Goal: Navigation & Orientation: Find specific page/section

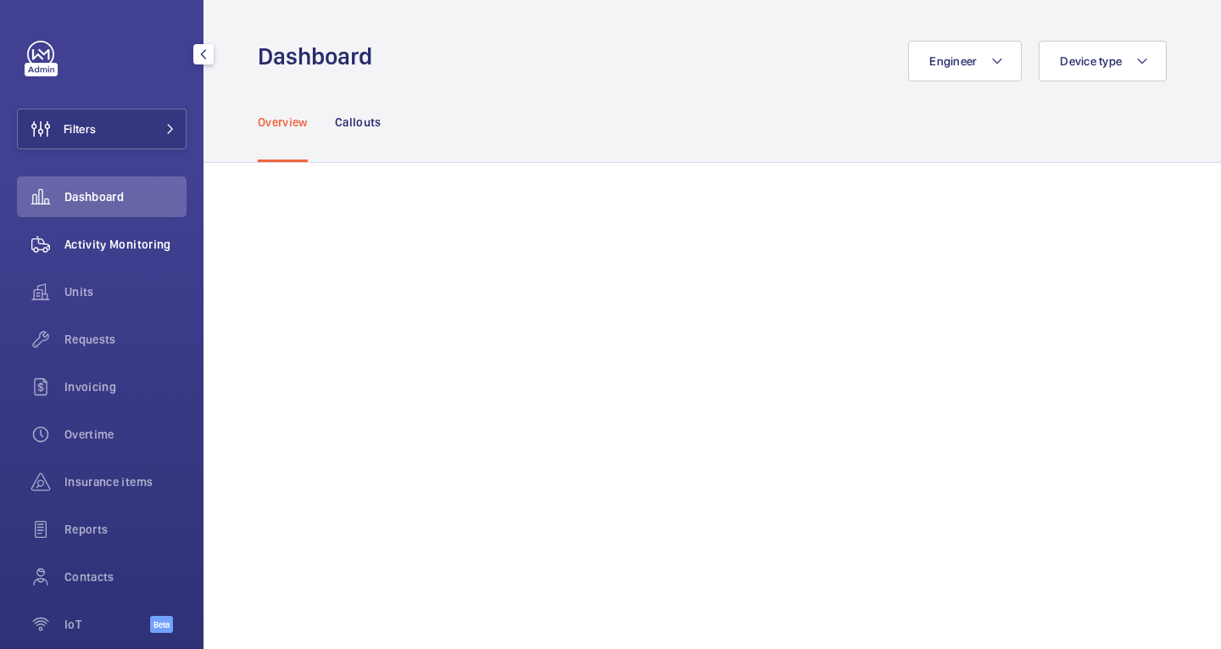
click at [158, 237] on span "Activity Monitoring" at bounding box center [125, 244] width 122 height 17
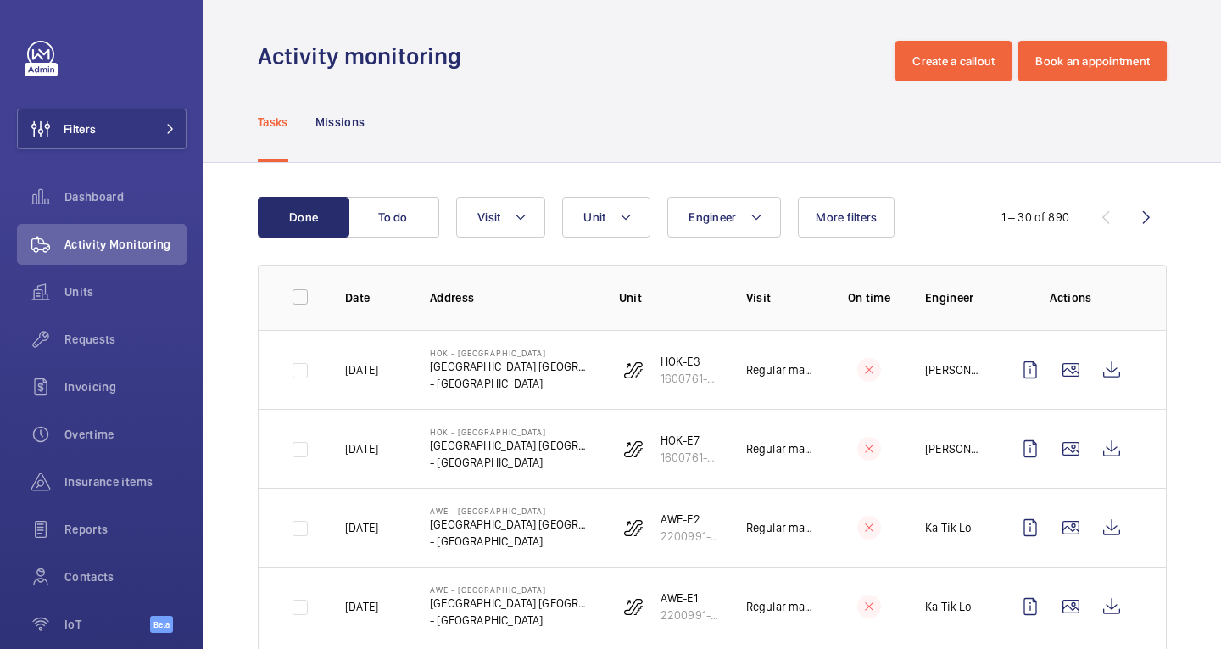
click at [444, 59] on h1 "Activity monitoring" at bounding box center [365, 56] width 214 height 31
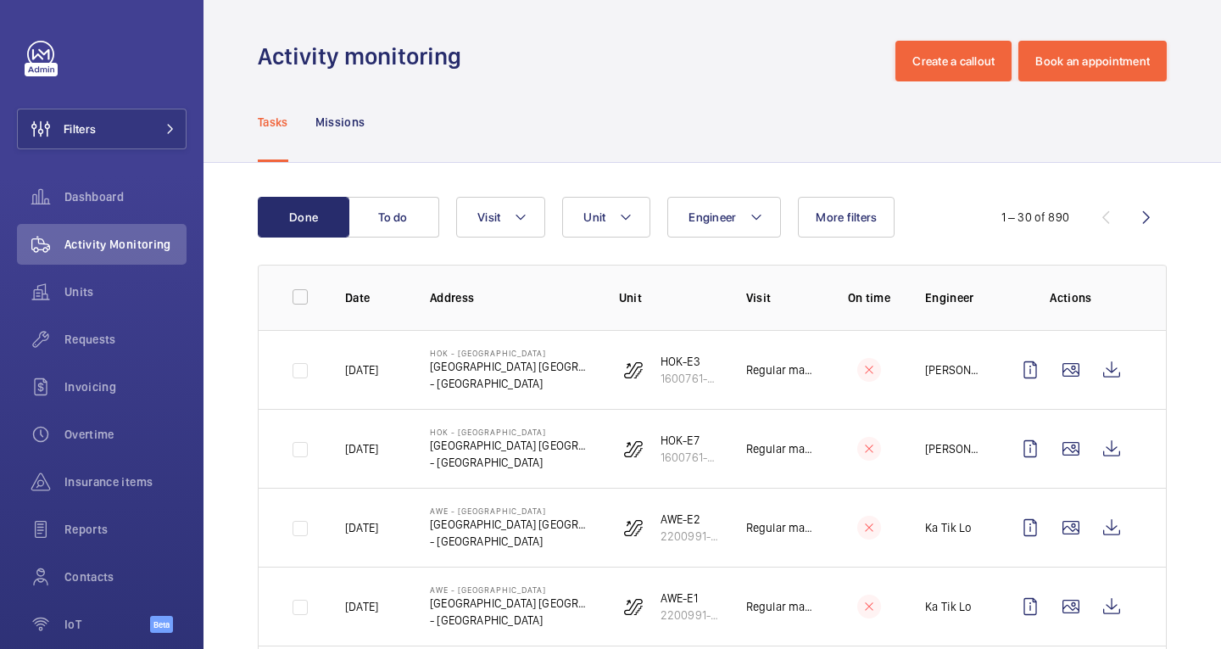
click at [444, 59] on h1 "Activity monitoring" at bounding box center [365, 56] width 214 height 31
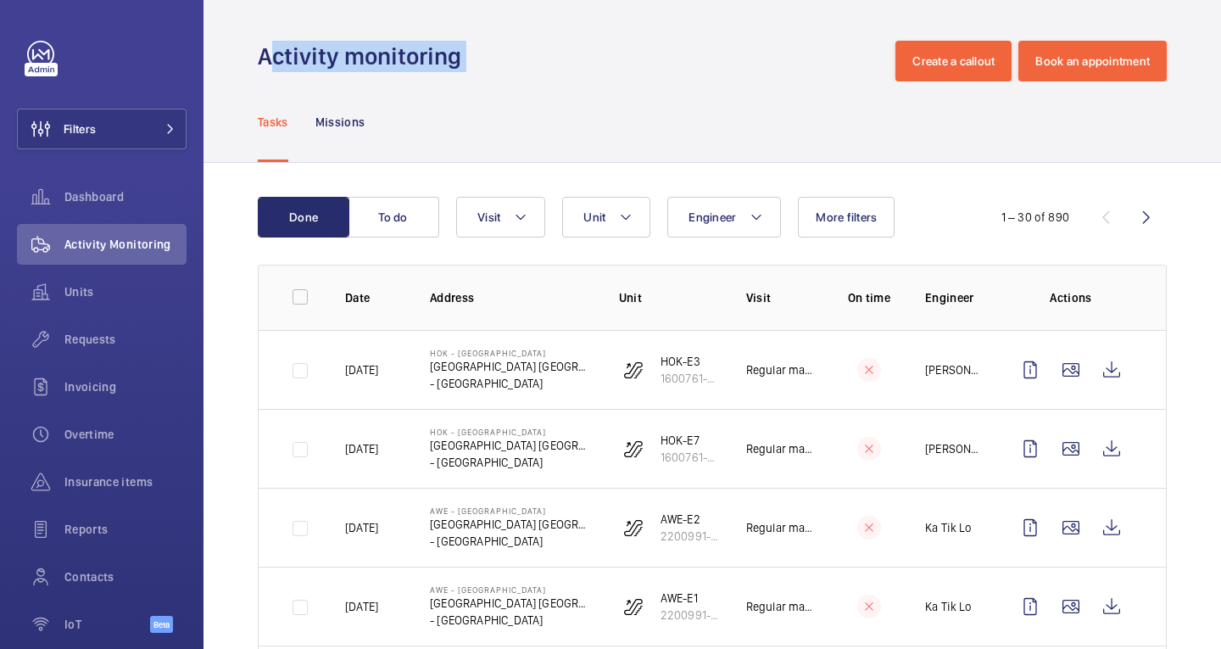
click at [444, 59] on h1 "Activity monitoring" at bounding box center [365, 56] width 214 height 31
click at [548, 80] on div "Activity monitoring Create a callout Book an appointment" at bounding box center [712, 61] width 909 height 41
click at [427, 57] on h1 "Activity monitoring" at bounding box center [365, 56] width 214 height 31
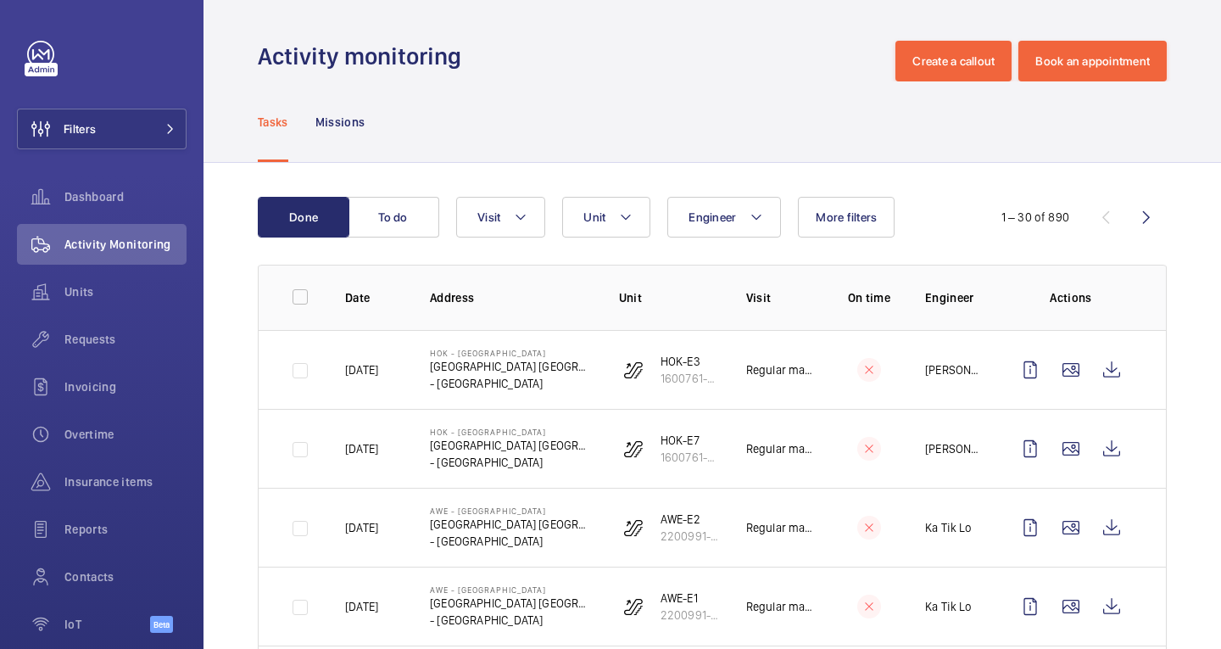
click at [427, 57] on h1 "Activity monitoring" at bounding box center [365, 56] width 214 height 31
drag, startPoint x: 427, startPoint y: 57, endPoint x: 476, endPoint y: 64, distance: 48.8
click at [476, 64] on div "Activity monitoring Create a callout Book an appointment" at bounding box center [712, 61] width 909 height 41
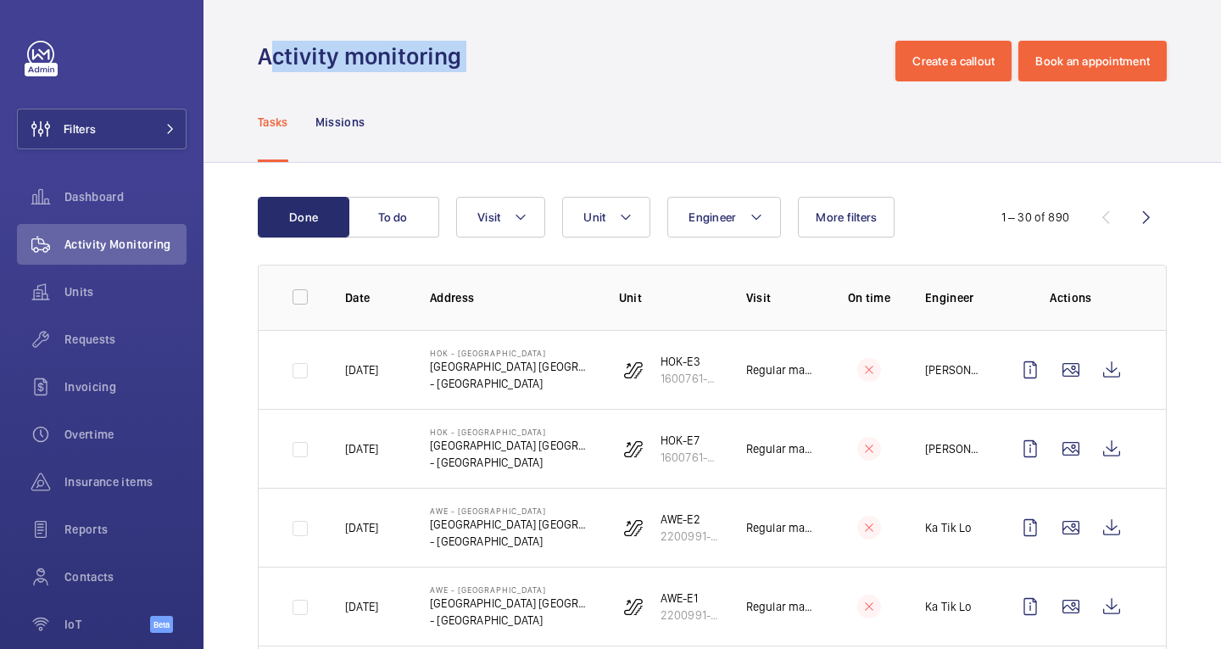
drag, startPoint x: 476, startPoint y: 64, endPoint x: 440, endPoint y: 12, distance: 62.8
click at [440, 12] on wm-front-admin-header "Activity monitoring Create a callout Book an appointment" at bounding box center [713, 40] width 1018 height 81
drag, startPoint x: 440, startPoint y: 12, endPoint x: 454, endPoint y: 64, distance: 53.5
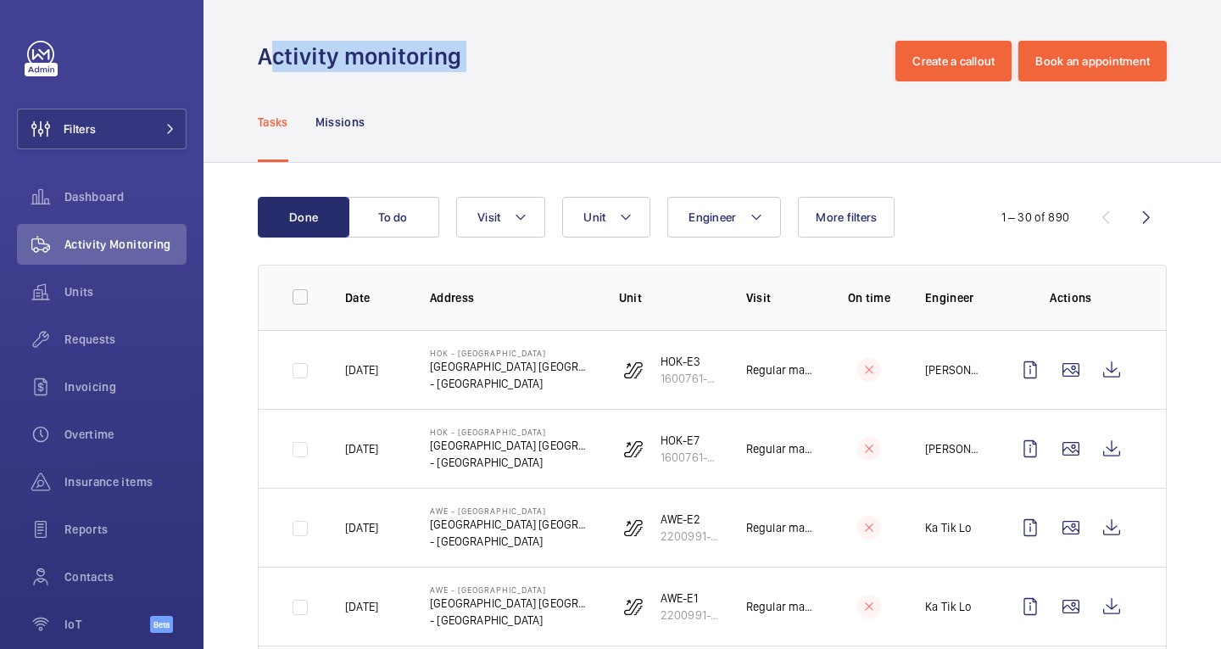
click at [454, 64] on wm-front-admin-header "Activity monitoring Create a callout Book an appointment" at bounding box center [713, 40] width 1018 height 81
click at [454, 64] on h1 "Activity monitoring" at bounding box center [365, 56] width 214 height 31
drag, startPoint x: 454, startPoint y: 64, endPoint x: 443, endPoint y: 32, distance: 33.3
click at [443, 32] on wm-front-admin-header "Activity monitoring Create a callout Book an appointment" at bounding box center [713, 40] width 1018 height 81
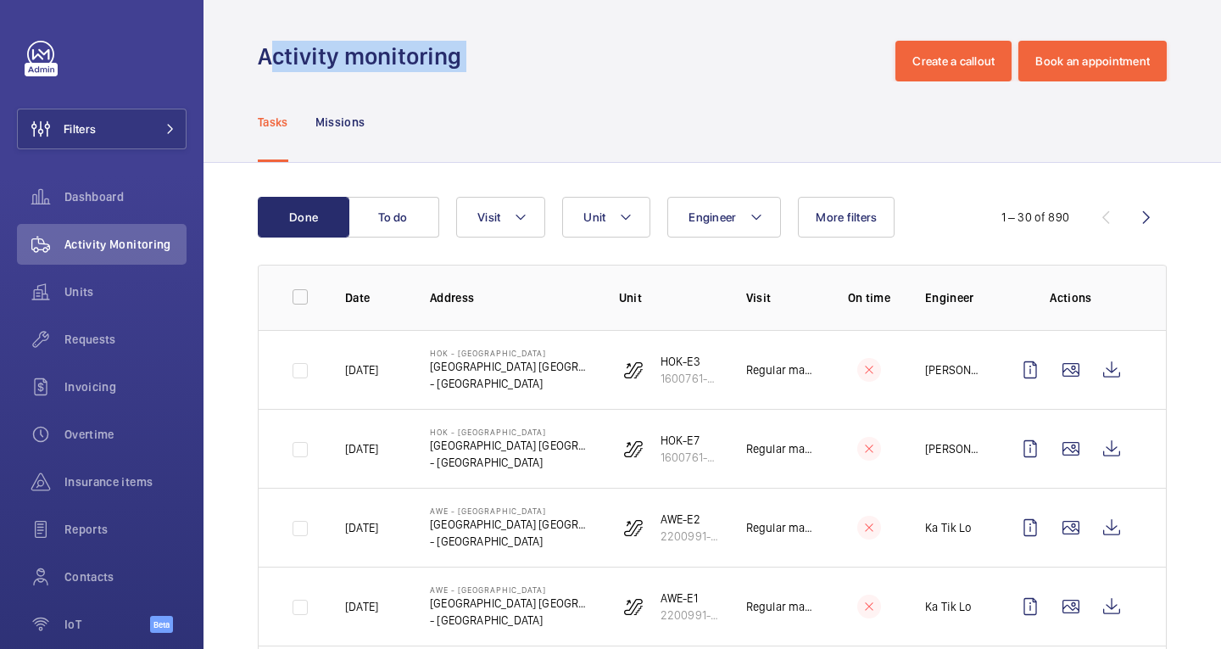
click at [443, 32] on wm-front-admin-header "Activity monitoring Create a callout Book an appointment" at bounding box center [713, 40] width 1018 height 81
drag, startPoint x: 443, startPoint y: 32, endPoint x: 445, endPoint y: 57, distance: 24.7
click at [445, 57] on wm-front-admin-header "Activity monitoring Create a callout Book an appointment" at bounding box center [713, 40] width 1018 height 81
click at [445, 57] on h1 "Activity monitoring" at bounding box center [365, 56] width 214 height 31
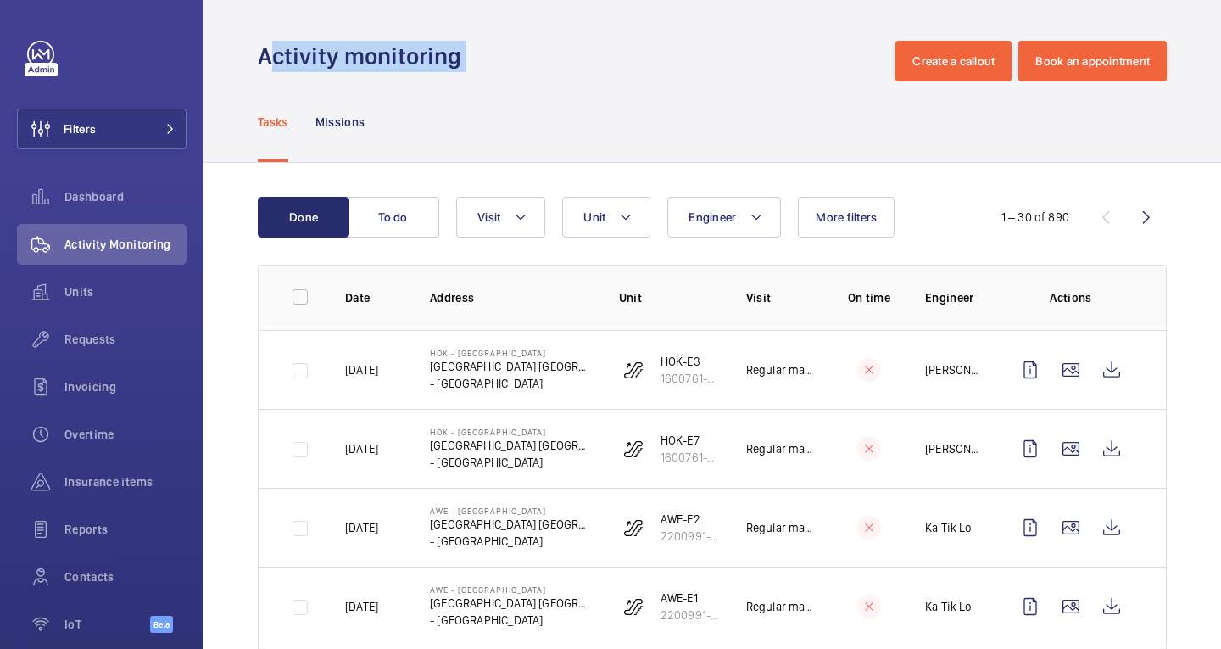
click at [445, 57] on h1 "Activity monitoring" at bounding box center [365, 56] width 214 height 31
drag, startPoint x: 445, startPoint y: 57, endPoint x: 299, endPoint y: 38, distance: 147.9
click at [299, 38] on wm-front-admin-header "Activity monitoring Create a callout Book an appointment" at bounding box center [713, 40] width 1018 height 81
drag, startPoint x: 299, startPoint y: 38, endPoint x: 438, endPoint y: 46, distance: 140.1
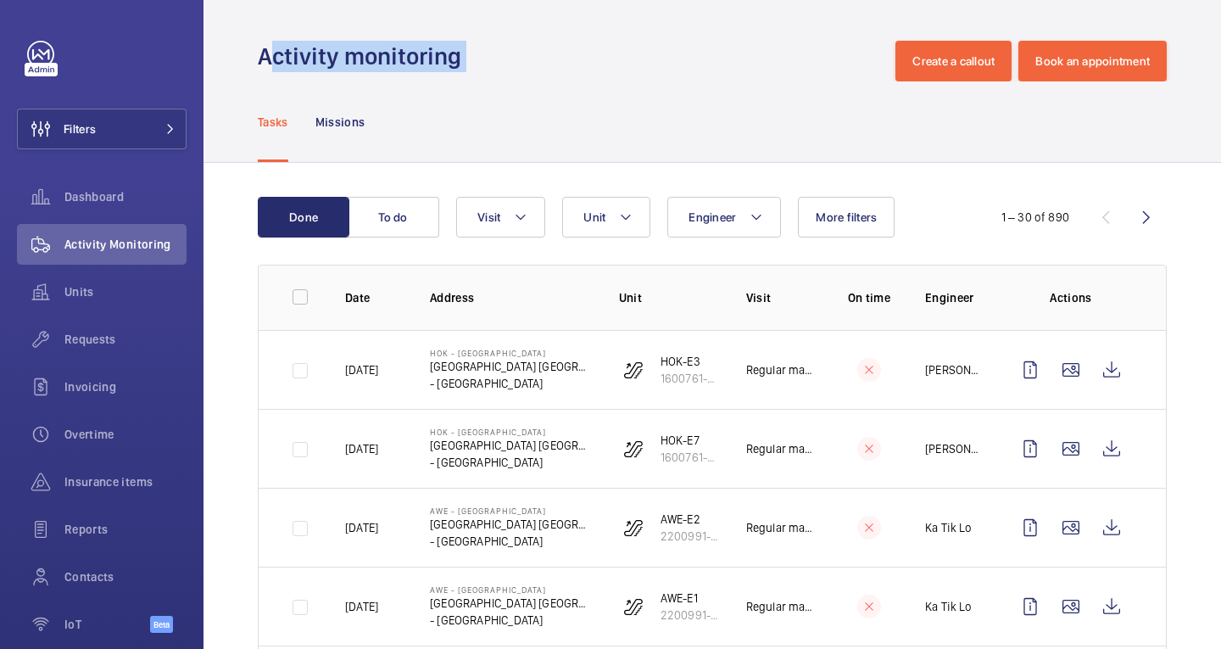
click at [438, 46] on wm-front-admin-header "Activity monitoring Create a callout Book an appointment" at bounding box center [713, 40] width 1018 height 81
click at [438, 46] on h1 "Activity monitoring" at bounding box center [365, 56] width 214 height 31
drag, startPoint x: 438, startPoint y: 46, endPoint x: 323, endPoint y: 35, distance: 115.9
click at [323, 35] on wm-front-admin-header "Activity monitoring Create a callout Book an appointment" at bounding box center [713, 40] width 1018 height 81
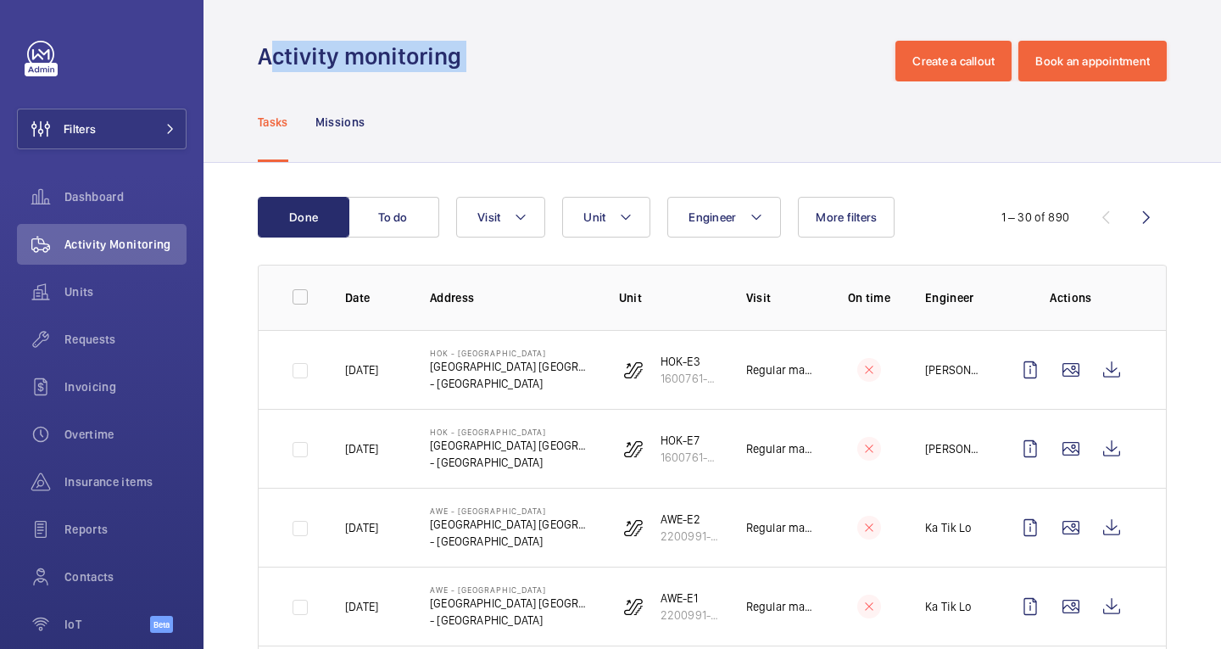
click at [323, 35] on wm-front-admin-header "Activity monitoring Create a callout Book an appointment" at bounding box center [713, 40] width 1018 height 81
